Goal: Find specific page/section: Find specific page/section

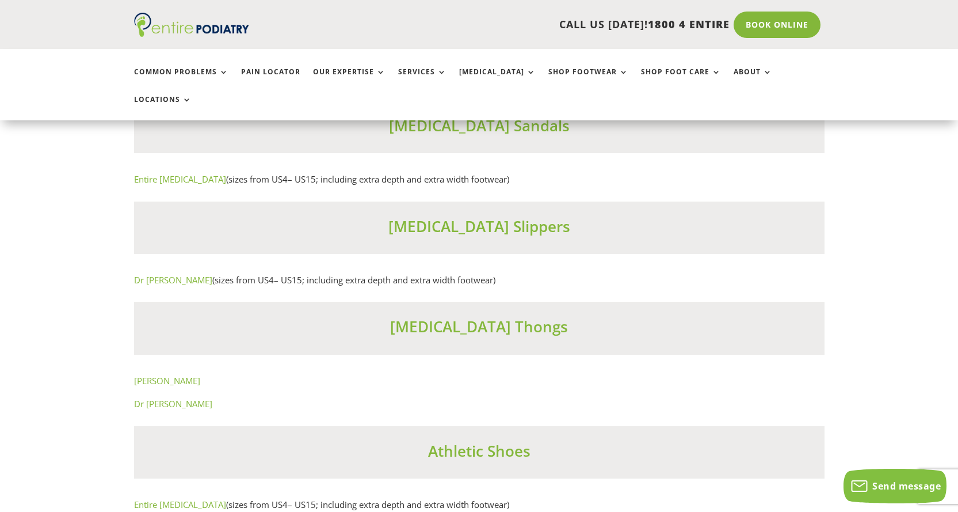
scroll to position [6979, 0]
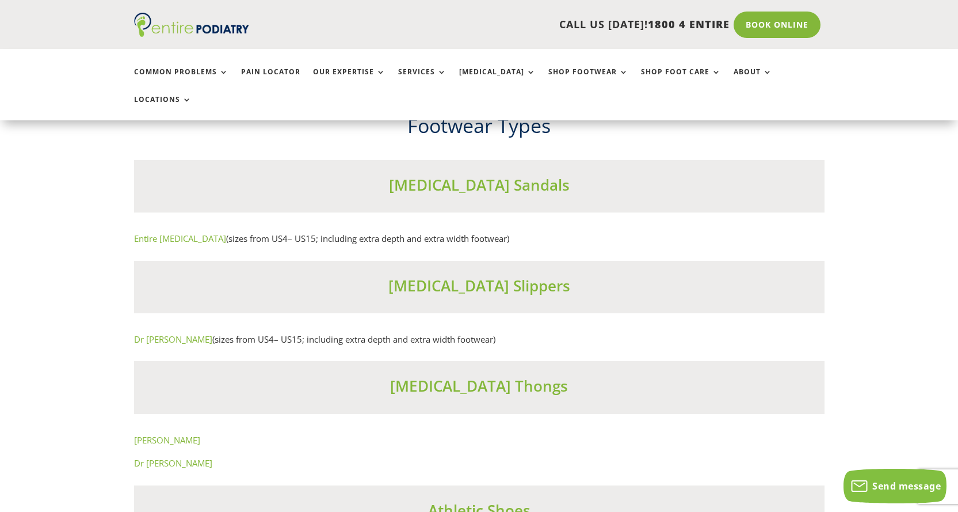
click at [161, 242] on link "Entire Podiatry" at bounding box center [180, 239] width 92 height 12
